Goal: Task Accomplishment & Management: Use online tool/utility

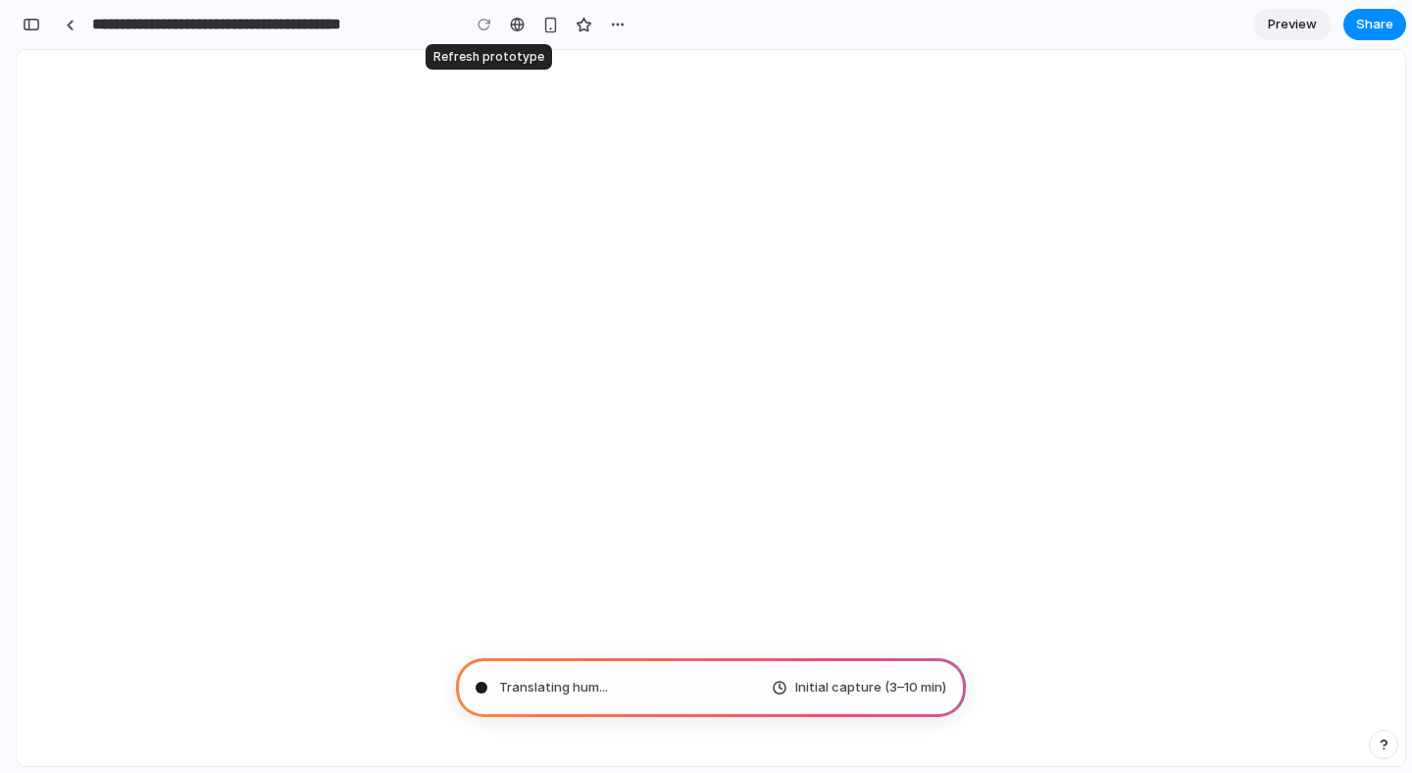
click at [484, 28] on div at bounding box center [484, 24] width 29 height 29
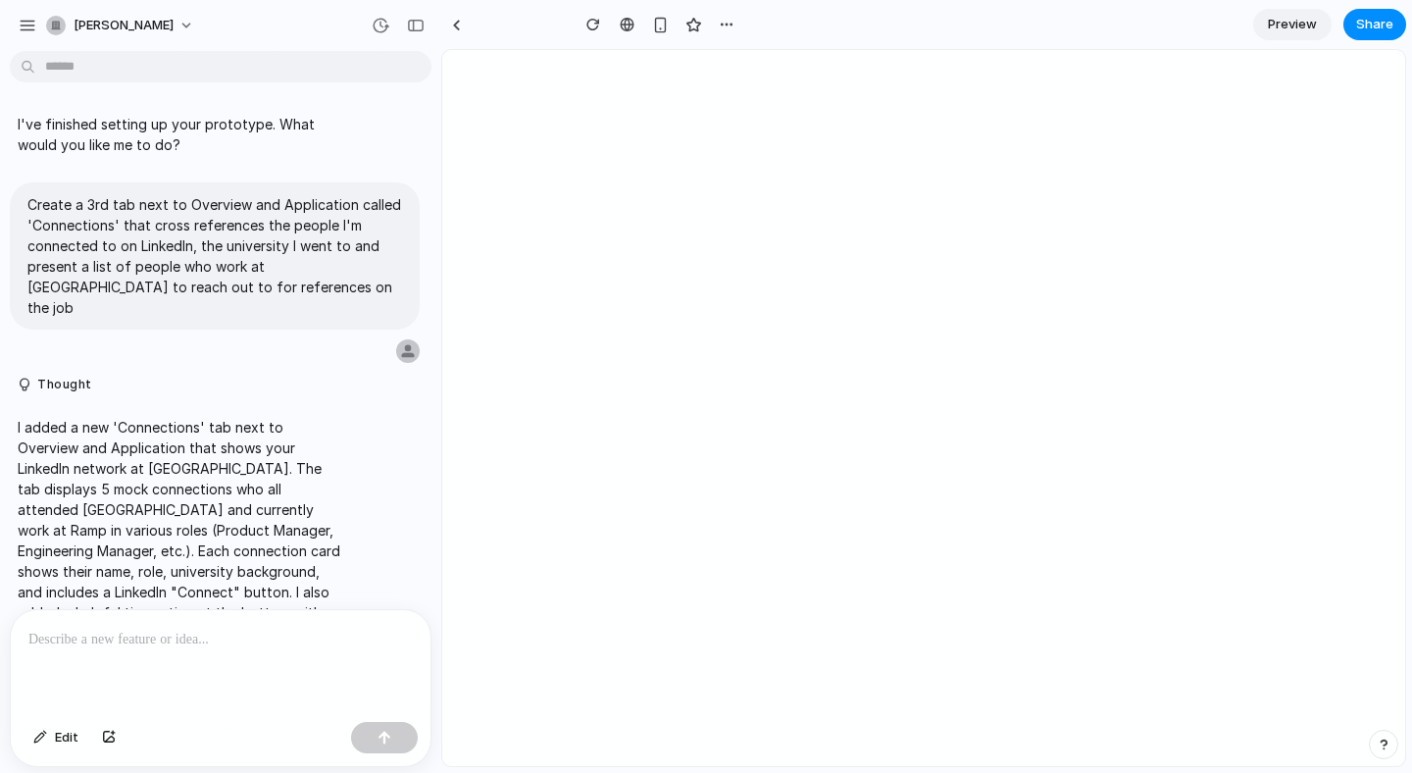
scroll to position [34, 0]
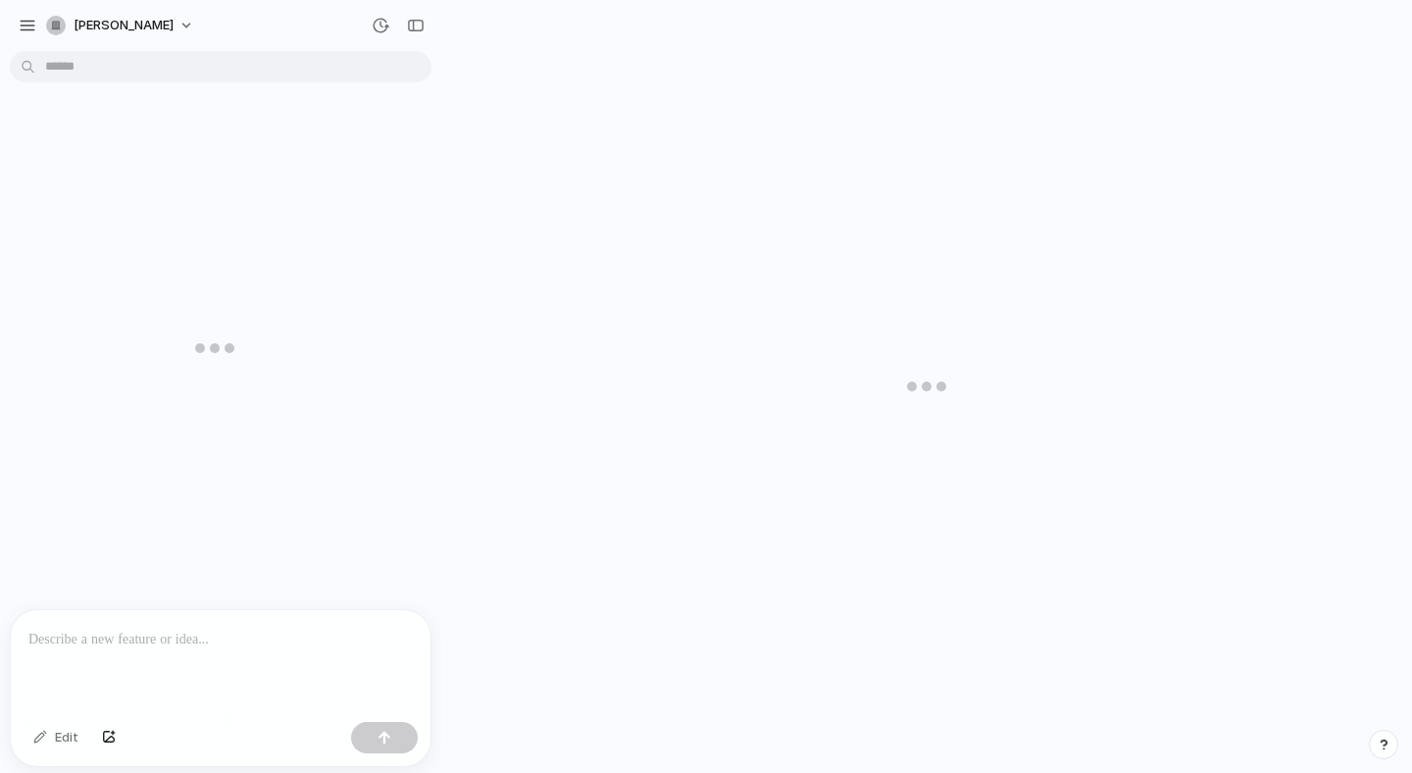
scroll to position [34, 0]
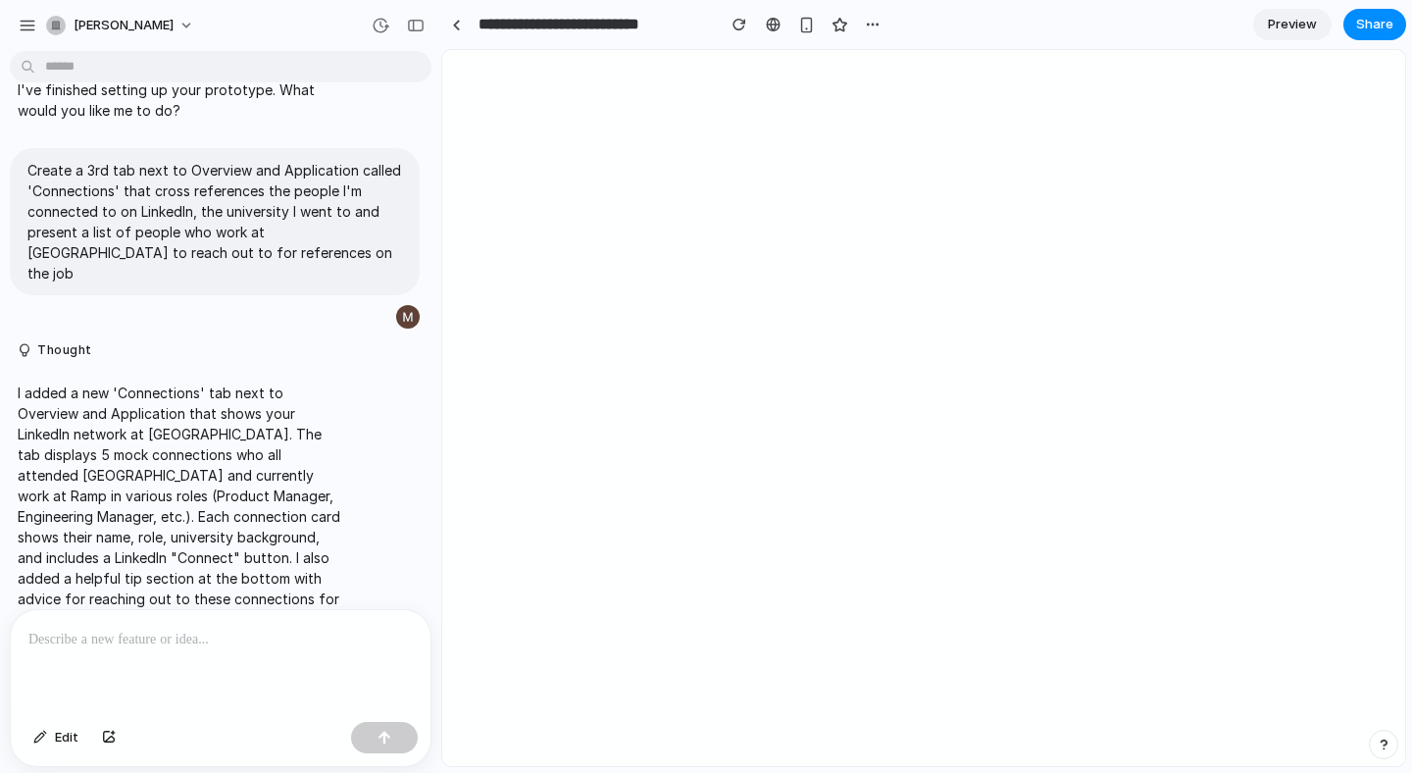
click at [212, 663] on div at bounding box center [221, 662] width 420 height 104
